Goal: Task Accomplishment & Management: Manage account settings

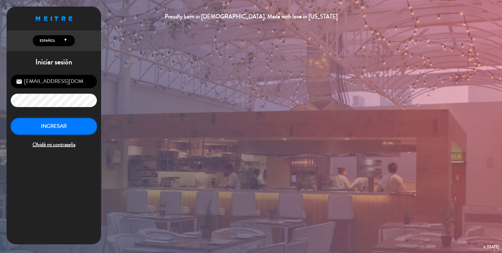
click at [76, 129] on button "INGRESAR" at bounding box center [54, 126] width 86 height 17
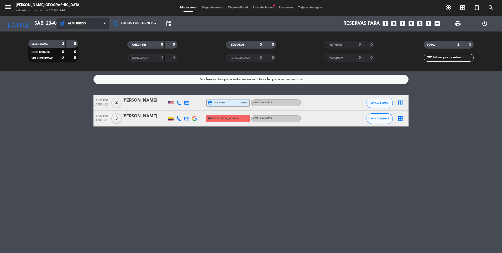
drag, startPoint x: 73, startPoint y: 22, endPoint x: 76, endPoint y: 39, distance: 17.3
click at [74, 22] on span "Almuerzo" at bounding box center [82, 24] width 52 height 12
click at [80, 58] on div "menu [PERSON_NAME][GEOGRAPHIC_DATA] sábado 23. agosto - 11:53 AM Mis reservas M…" at bounding box center [251, 35] width 502 height 71
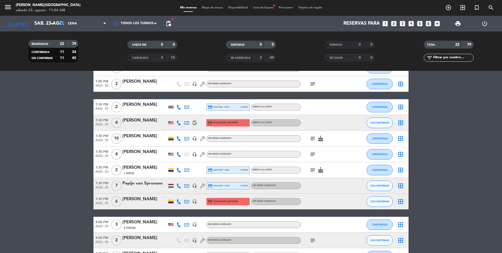
scroll to position [157, 0]
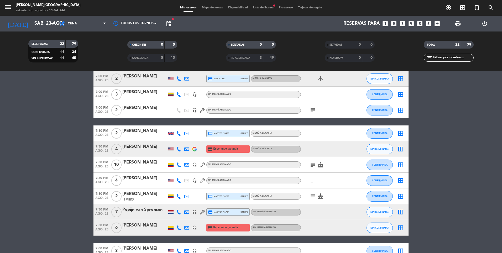
click at [144, 131] on div "[PERSON_NAME]" at bounding box center [144, 131] width 45 height 7
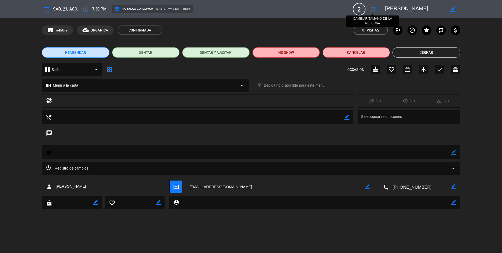
drag, startPoint x: 371, startPoint y: 11, endPoint x: 371, endPoint y: 17, distance: 5.5
click at [370, 12] on icon "fullscreen" at bounding box center [373, 9] width 6 height 6
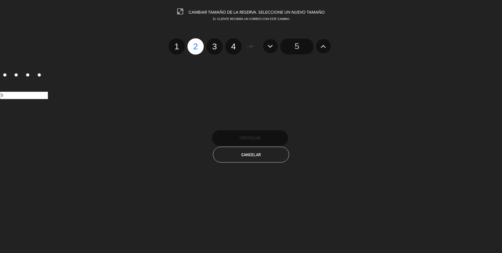
click at [222, 47] on label "3" at bounding box center [214, 46] width 16 height 16
click at [216, 44] on input "3" at bounding box center [213, 41] width 3 height 3
radio input "true"
radio input "false"
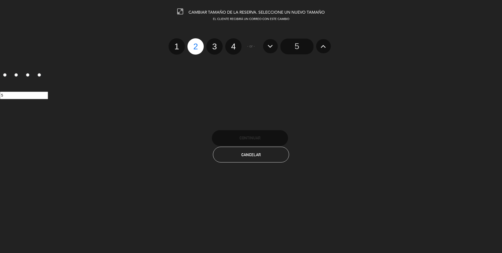
radio input "false"
radio input "true"
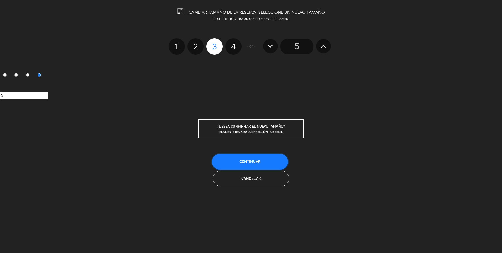
click at [248, 162] on span "Continuar" at bounding box center [249, 161] width 21 height 4
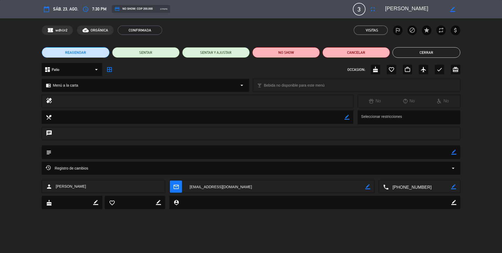
click at [424, 57] on button "Cerrar" at bounding box center [425, 52] width 67 height 10
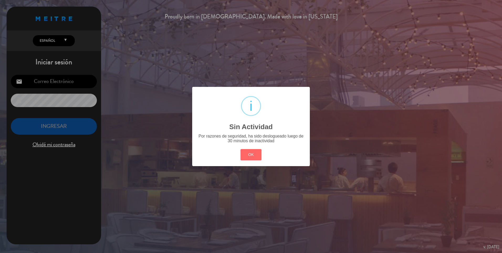
type input "[EMAIL_ADDRESS][DOMAIN_NAME]"
